Goal: Entertainment & Leisure: Browse casually

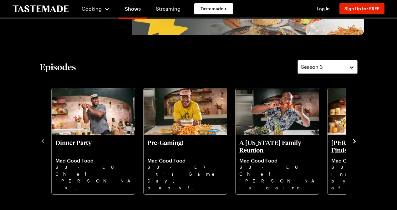
scroll to position [134, 0]
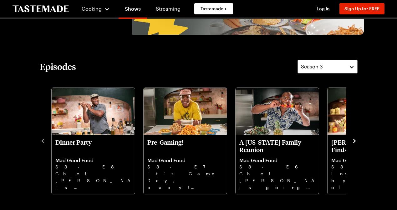
click at [354, 140] on icon "navigate to next item" at bounding box center [354, 141] width 3 height 4
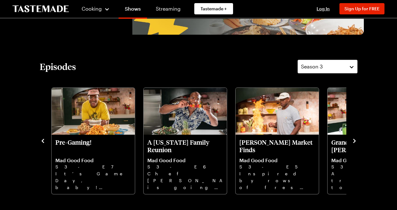
click at [354, 140] on icon "navigate to next item" at bounding box center [354, 141] width 6 height 6
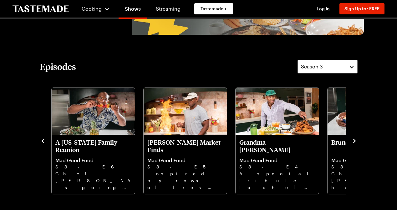
click at [354, 140] on icon "navigate to next item" at bounding box center [354, 141] width 6 height 6
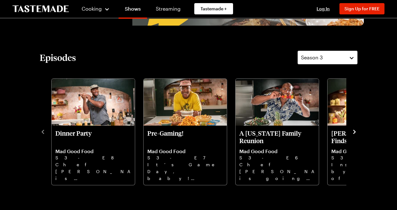
scroll to position [148, 0]
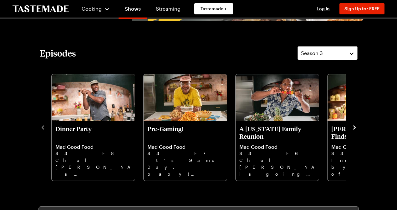
click at [354, 126] on icon "navigate to next item" at bounding box center [354, 127] width 3 height 4
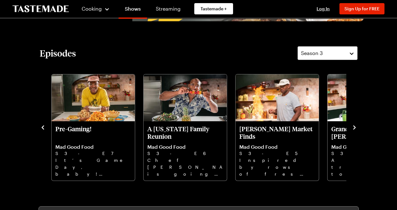
click at [354, 126] on icon "navigate to next item" at bounding box center [354, 127] width 3 height 4
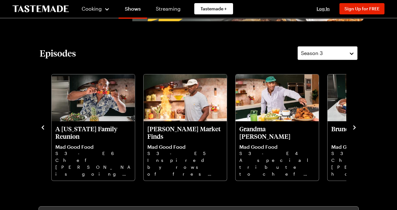
click at [354, 126] on icon "navigate to next item" at bounding box center [354, 127] width 3 height 4
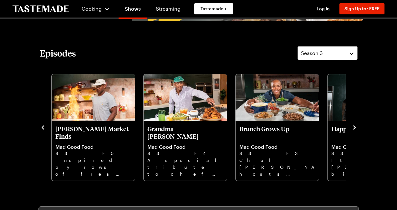
click at [354, 126] on icon "navigate to next item" at bounding box center [354, 127] width 3 height 4
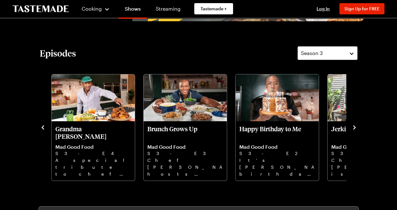
click at [354, 126] on icon "navigate to next item" at bounding box center [354, 127] width 3 height 4
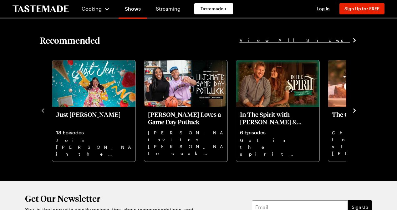
scroll to position [678, 0]
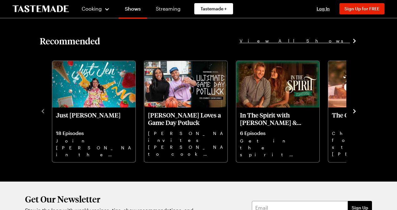
click at [355, 110] on icon "navigate to next item" at bounding box center [354, 111] width 6 height 6
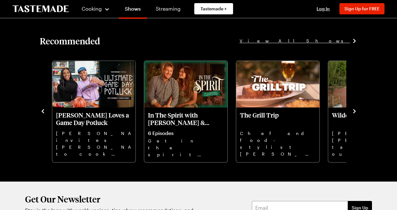
click at [355, 110] on icon "navigate to next item" at bounding box center [354, 111] width 6 height 6
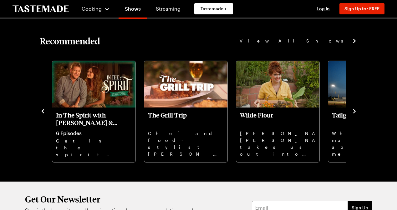
click at [355, 110] on icon "navigate to next item" at bounding box center [354, 111] width 6 height 6
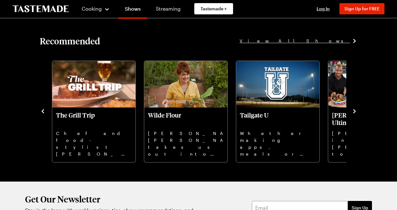
click at [355, 110] on icon "navigate to next item" at bounding box center [354, 111] width 6 height 6
